Goal: Information Seeking & Learning: Learn about a topic

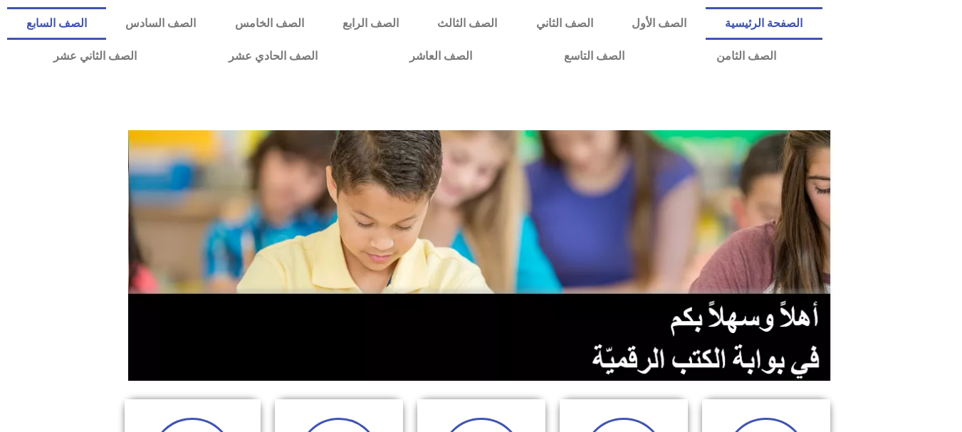
click at [106, 23] on link "الصف السابع" at bounding box center [56, 23] width 99 height 33
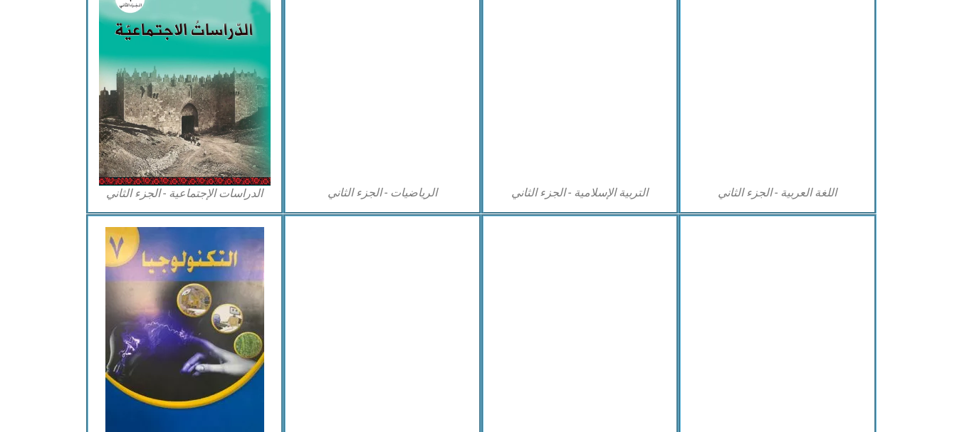
scroll to position [839, 0]
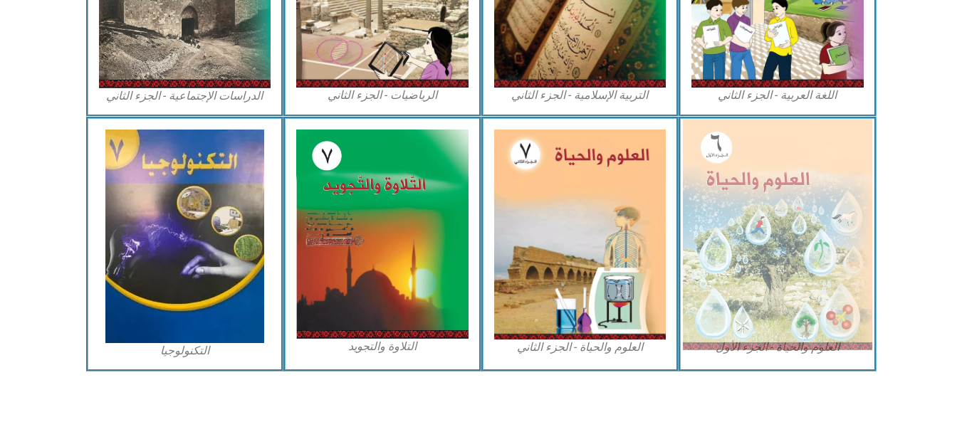
click at [748, 181] on img at bounding box center [777, 234] width 189 height 231
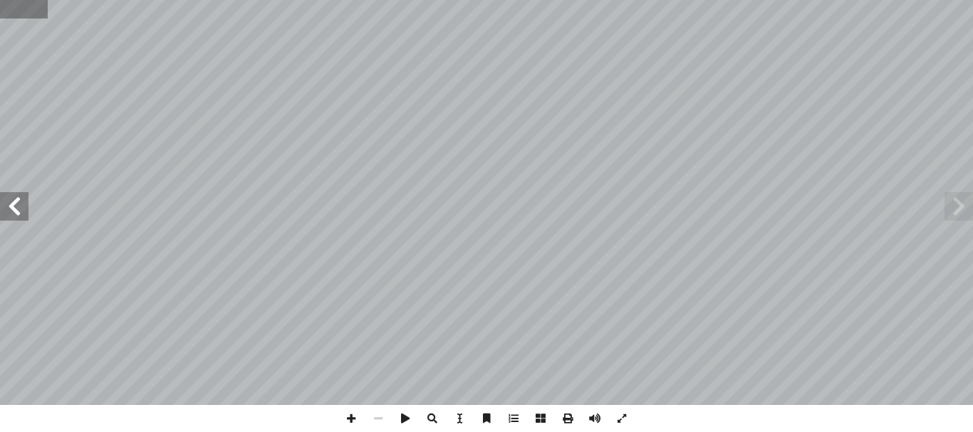
click at [8, 16] on input "text" at bounding box center [24, 9] width 48 height 19
type input "**"
click at [971, 212] on span at bounding box center [959, 206] width 28 height 28
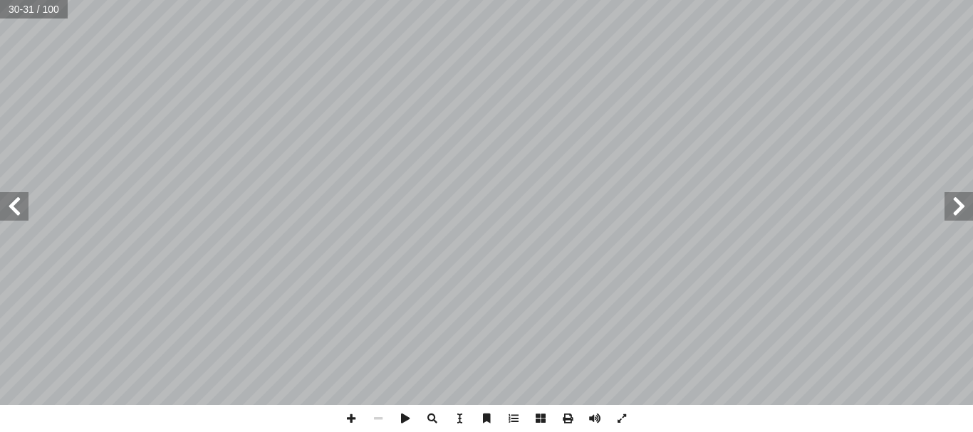
click at [971, 212] on span at bounding box center [959, 206] width 28 height 28
click at [345, 417] on span at bounding box center [351, 418] width 27 height 27
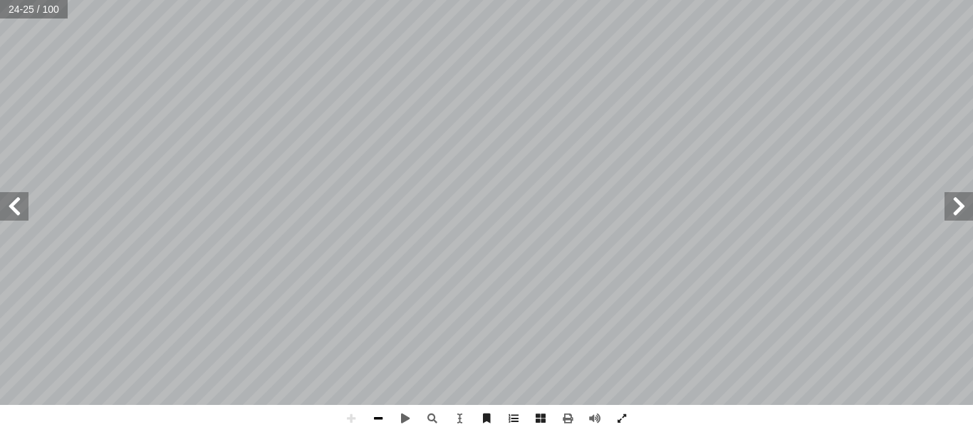
click at [385, 423] on span at bounding box center [378, 418] width 27 height 27
click at [375, 418] on span at bounding box center [378, 418] width 27 height 27
click at [18, 199] on span at bounding box center [14, 206] width 28 height 28
click at [351, 412] on span at bounding box center [351, 418] width 27 height 27
